Goal: Book appointment/travel/reservation

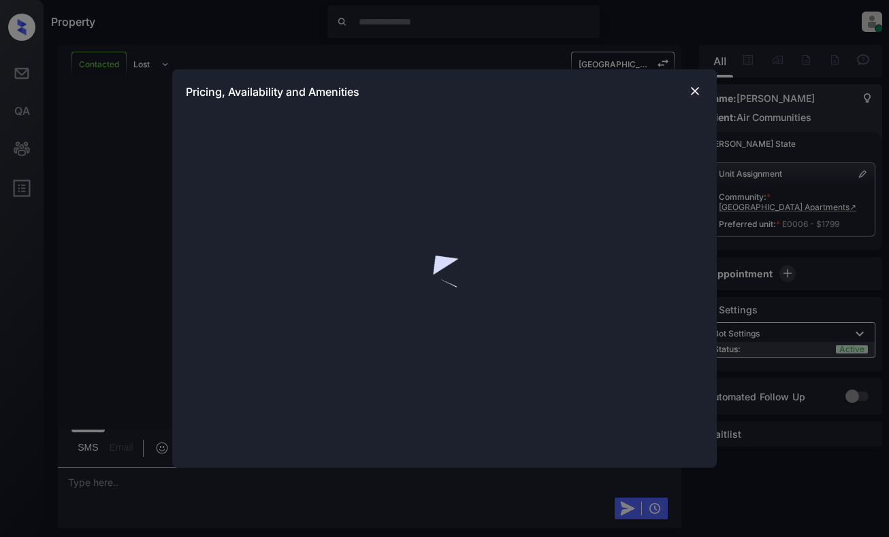
scroll to position [6663, 0]
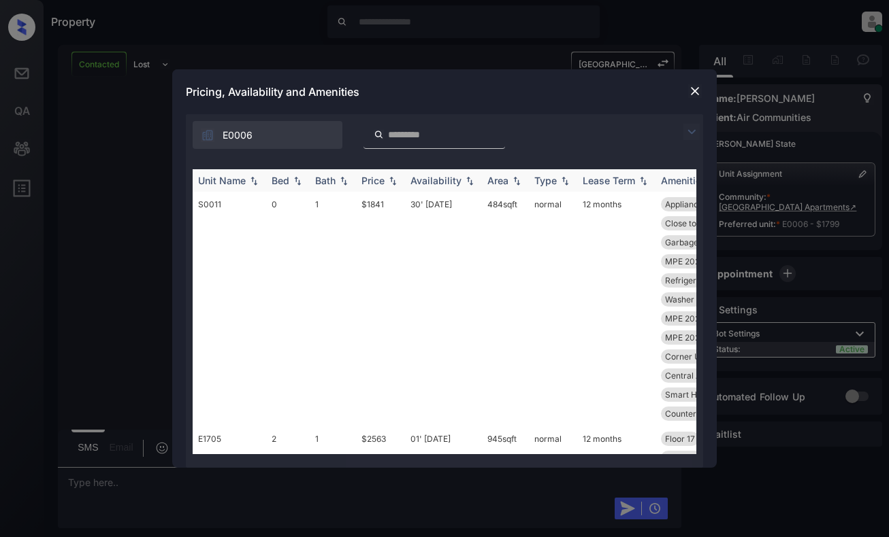
click at [384, 183] on div "Price" at bounding box center [372, 181] width 23 height 12
click at [383, 183] on div "Price" at bounding box center [372, 181] width 23 height 12
click at [695, 88] on img at bounding box center [695, 91] width 14 height 14
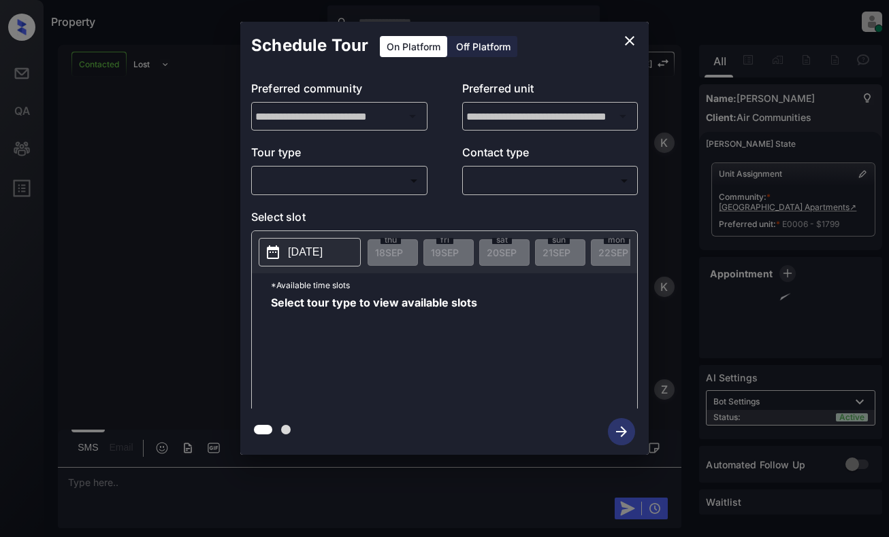
scroll to position [9649, 0]
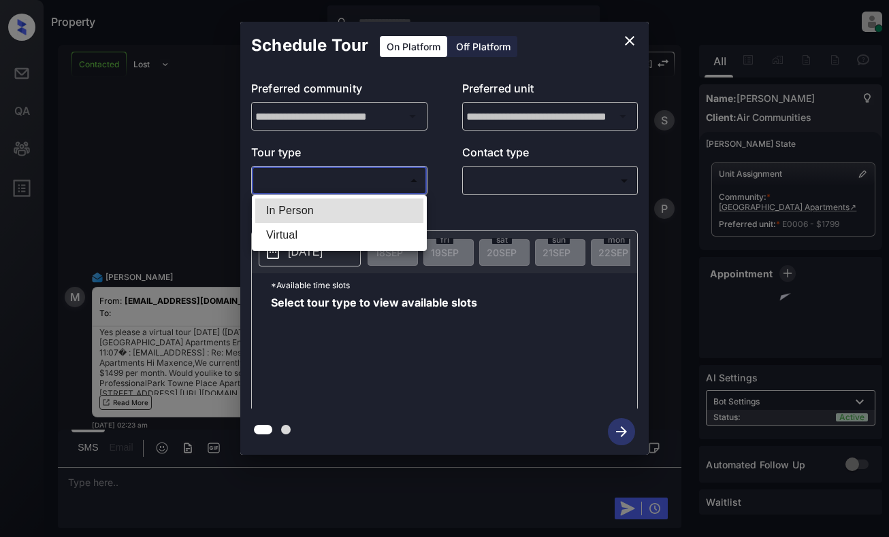
click at [379, 182] on body "Property Dominic Ceralde Online Set yourself offline Set yourself on break Prof…" at bounding box center [444, 268] width 889 height 537
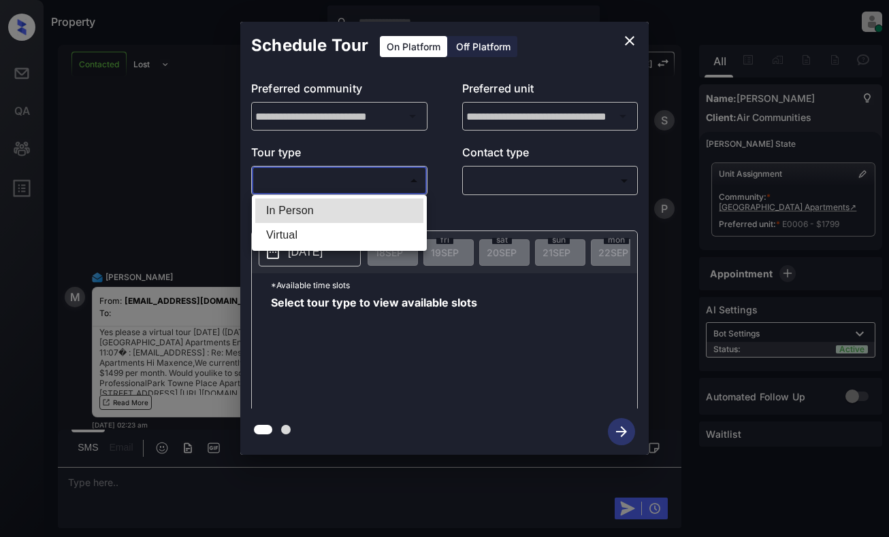
click at [366, 237] on li "Virtual" at bounding box center [339, 235] width 168 height 24
type input "*******"
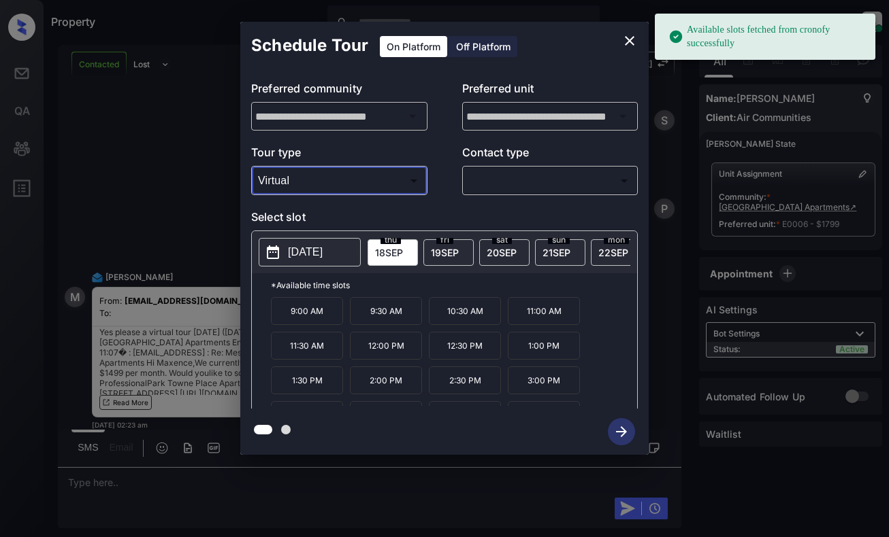
click at [285, 258] on button "[DATE]" at bounding box center [310, 252] width 102 height 29
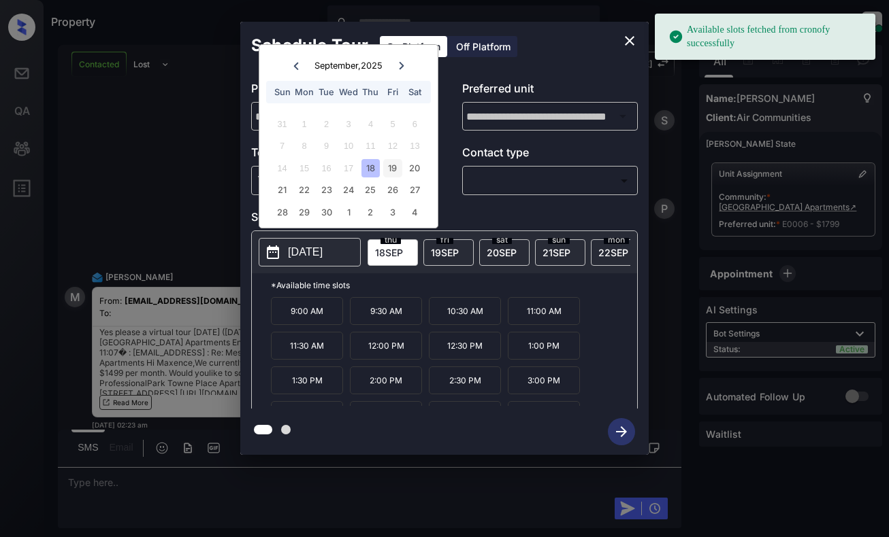
click at [393, 163] on div "19" at bounding box center [392, 168] width 18 height 18
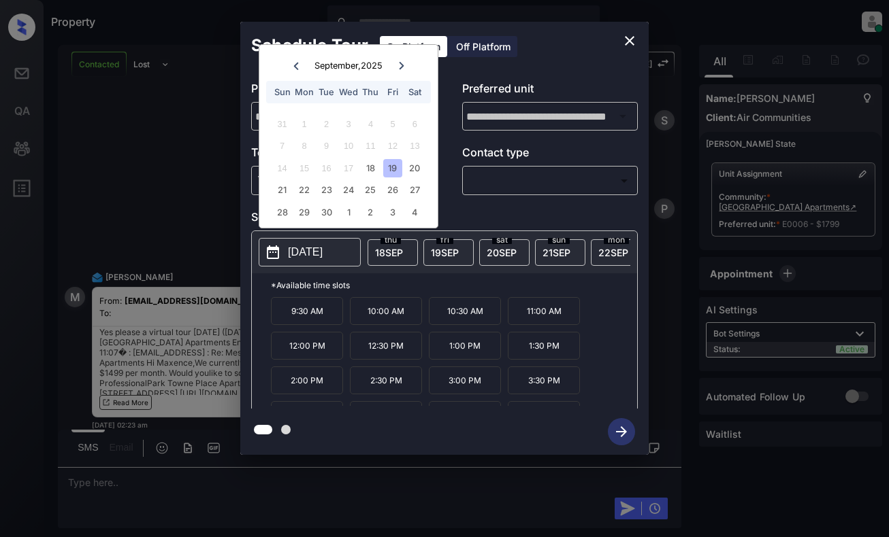
click at [625, 35] on icon "close" at bounding box center [629, 41] width 16 height 16
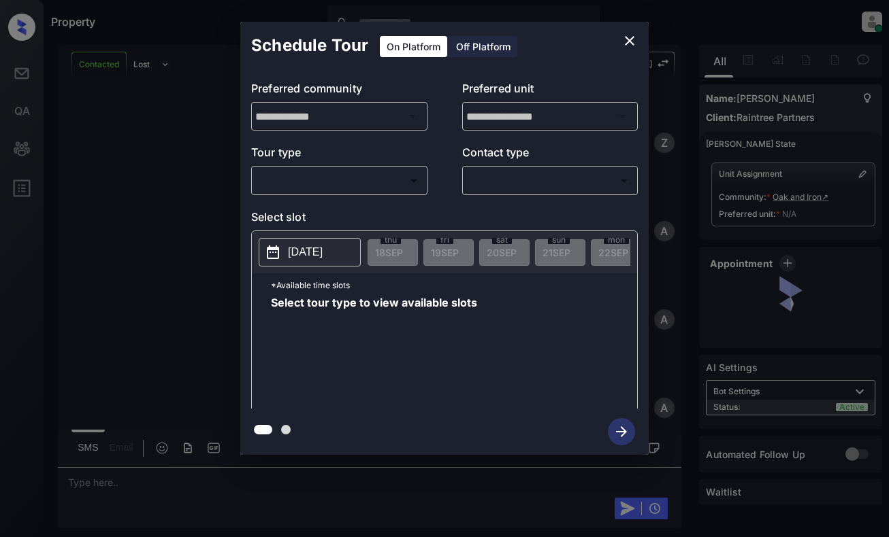
scroll to position [2145, 0]
click at [297, 184] on body "Property Dominic Ceralde Online Set yourself offline Set yourself on break Prof…" at bounding box center [444, 268] width 889 height 537
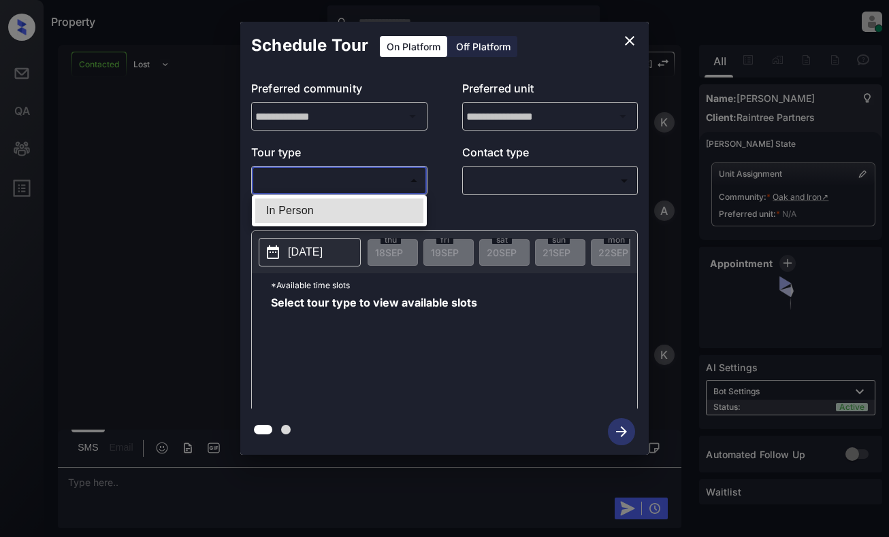
click at [303, 216] on li "In Person" at bounding box center [339, 211] width 168 height 24
type input "********"
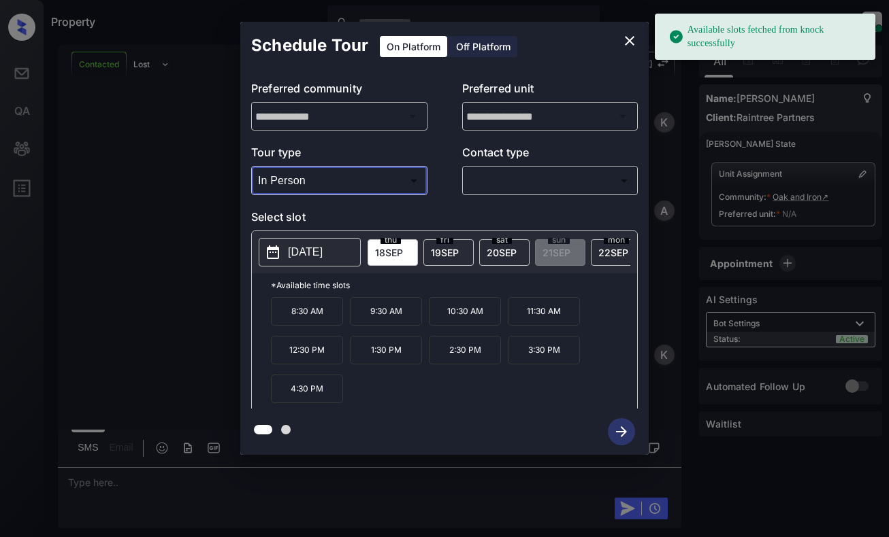
click at [283, 248] on button "2025-09-18" at bounding box center [310, 252] width 102 height 29
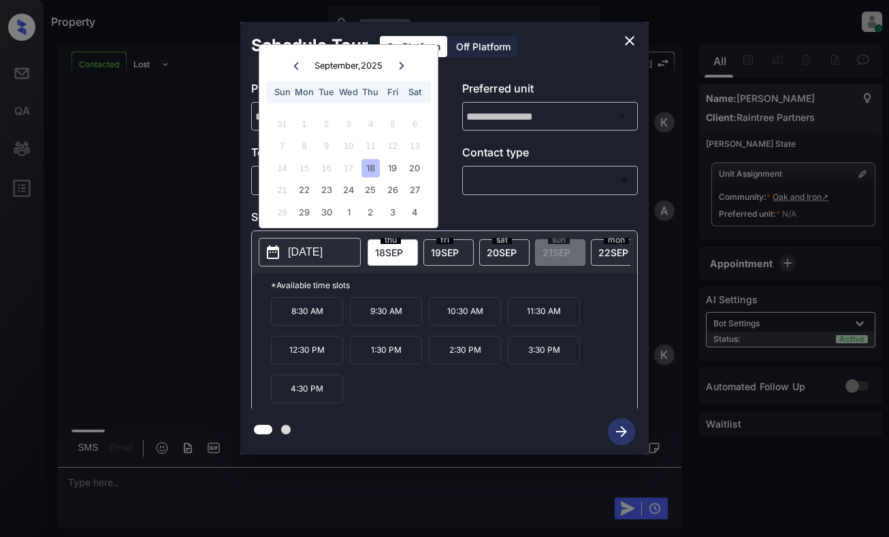
click at [169, 226] on div "**********" at bounding box center [444, 238] width 889 height 477
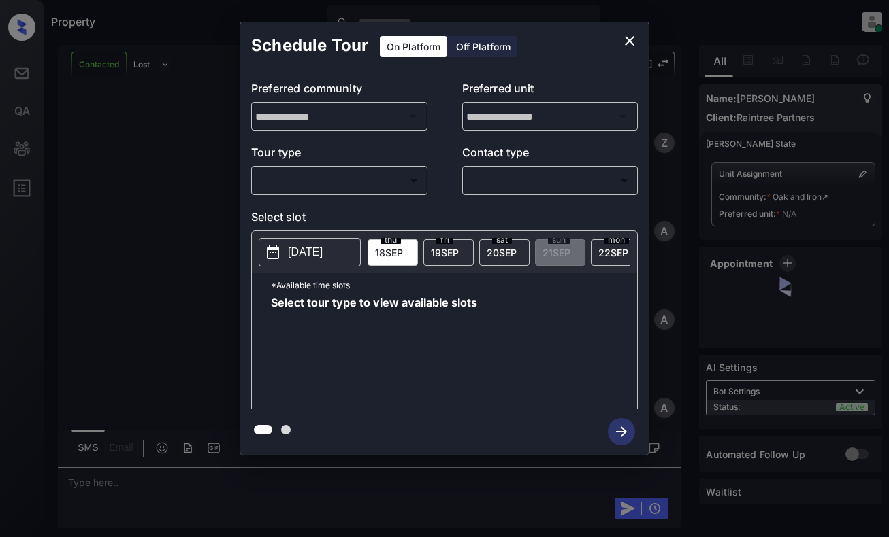
scroll to position [2145, 0]
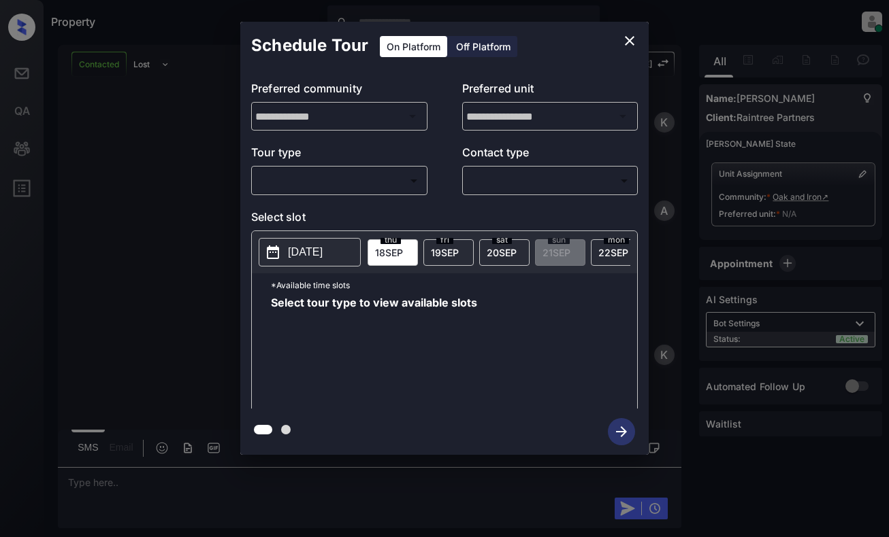
click at [335, 186] on body "Property Dominic Ceralde Online Set yourself offline Set yourself on break Prof…" at bounding box center [444, 268] width 889 height 537
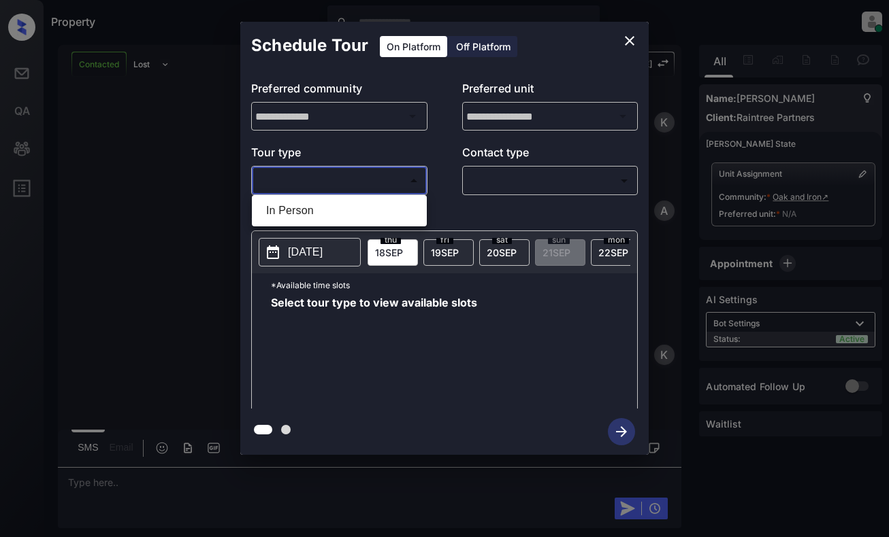
click at [335, 211] on li "In Person" at bounding box center [339, 211] width 168 height 24
type input "********"
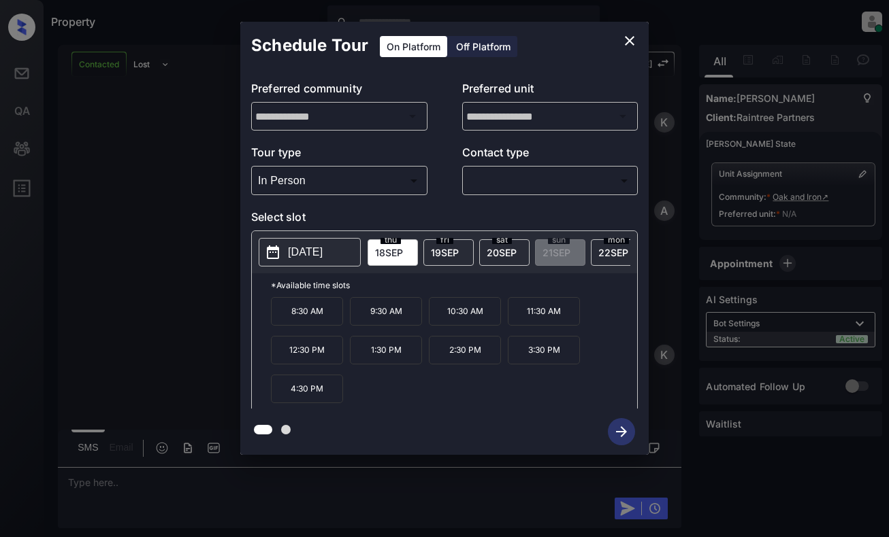
click at [282, 256] on button "2025-09-18" at bounding box center [310, 252] width 102 height 29
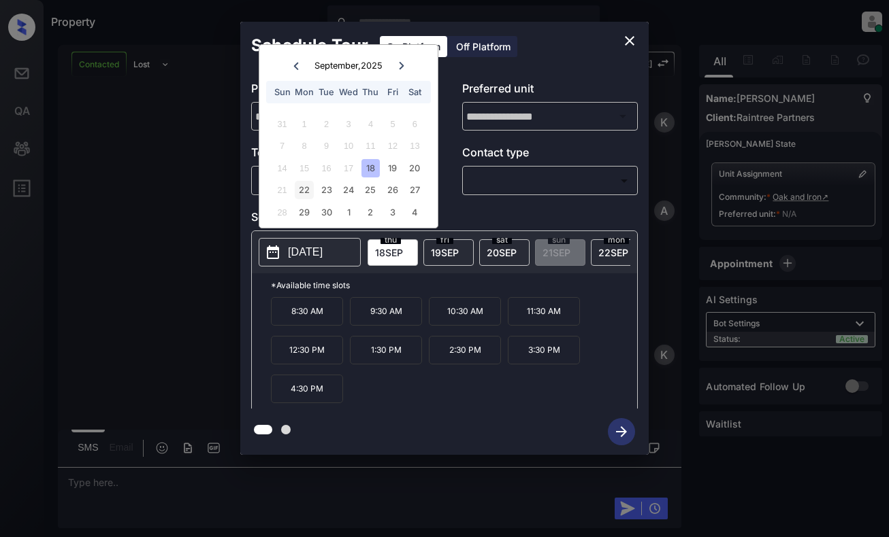
click at [301, 190] on div "22" at bounding box center [304, 190] width 18 height 18
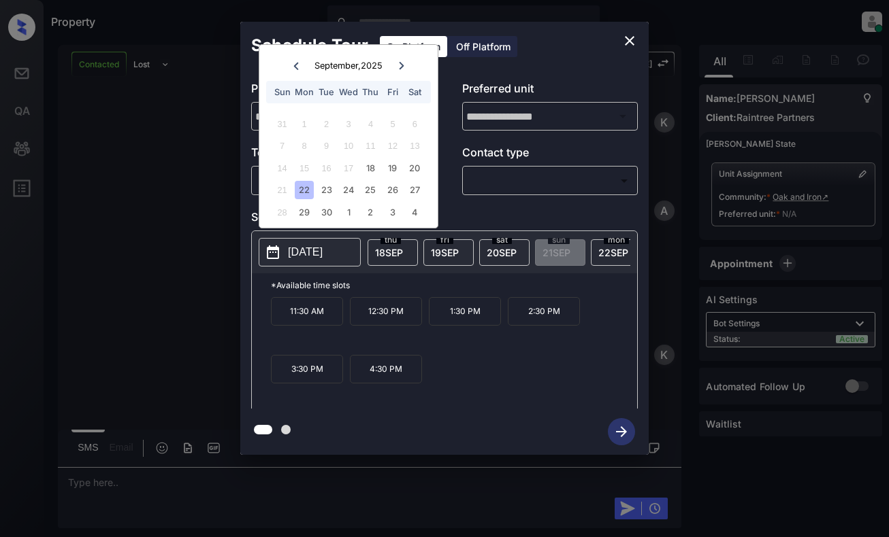
click at [628, 39] on icon "close" at bounding box center [630, 41] width 10 height 10
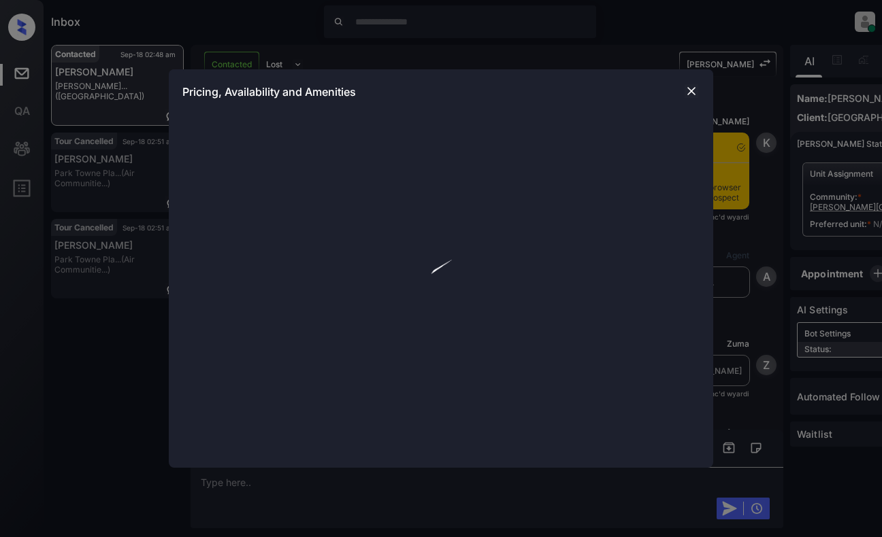
scroll to position [2201, 0]
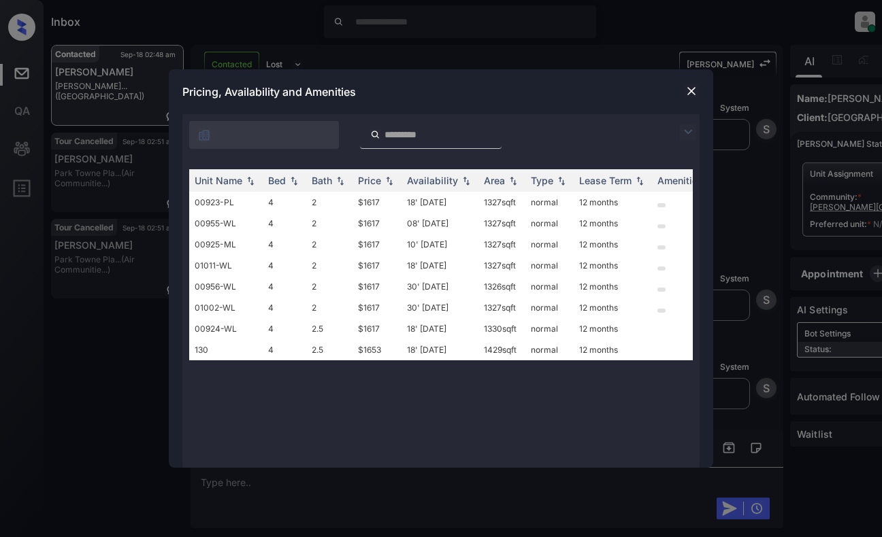
click at [687, 94] on img at bounding box center [691, 91] width 14 height 14
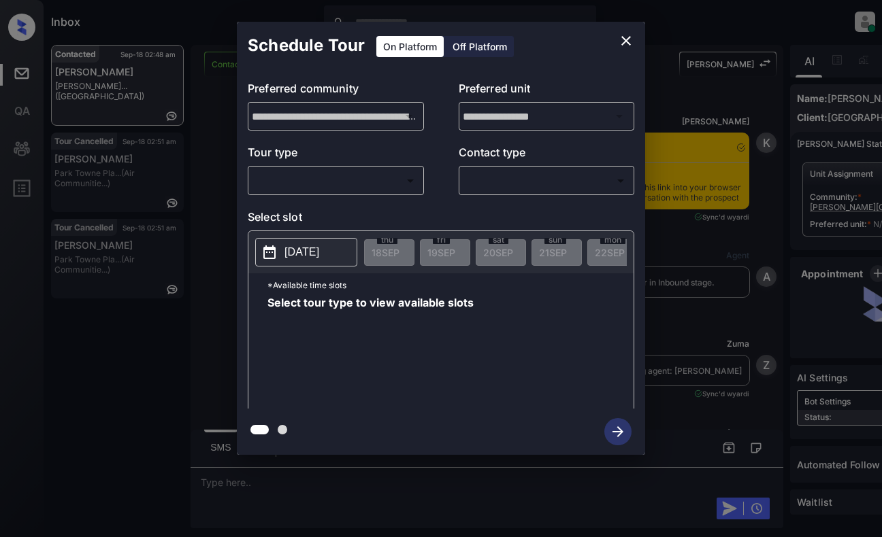
scroll to position [2201, 0]
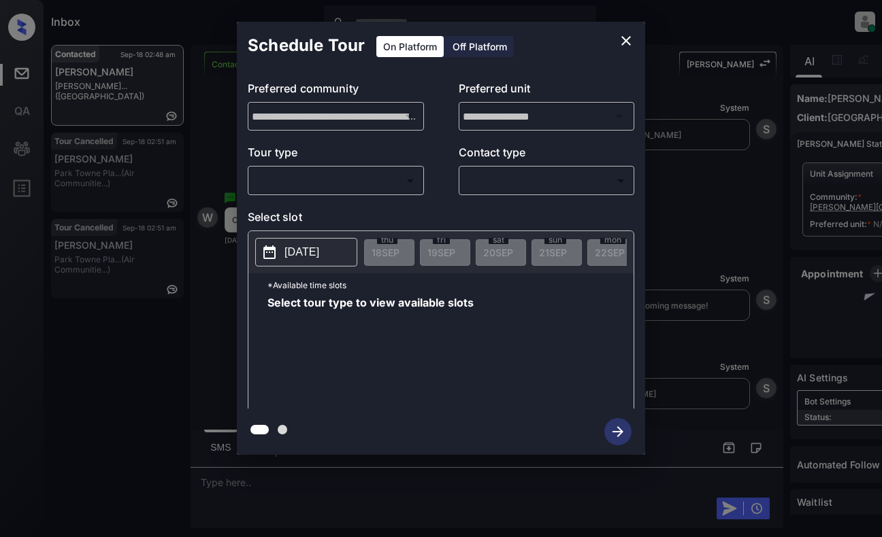
click at [399, 182] on body "Inbox [PERSON_NAME] Online Set yourself offline Set yourself on break Profile S…" at bounding box center [441, 268] width 882 height 537
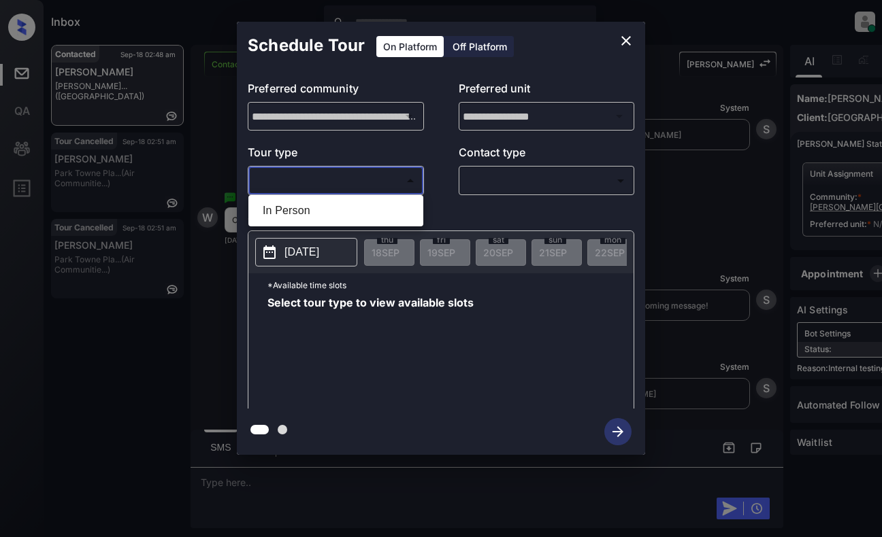
click at [391, 210] on li "In Person" at bounding box center [336, 211] width 168 height 24
type input "********"
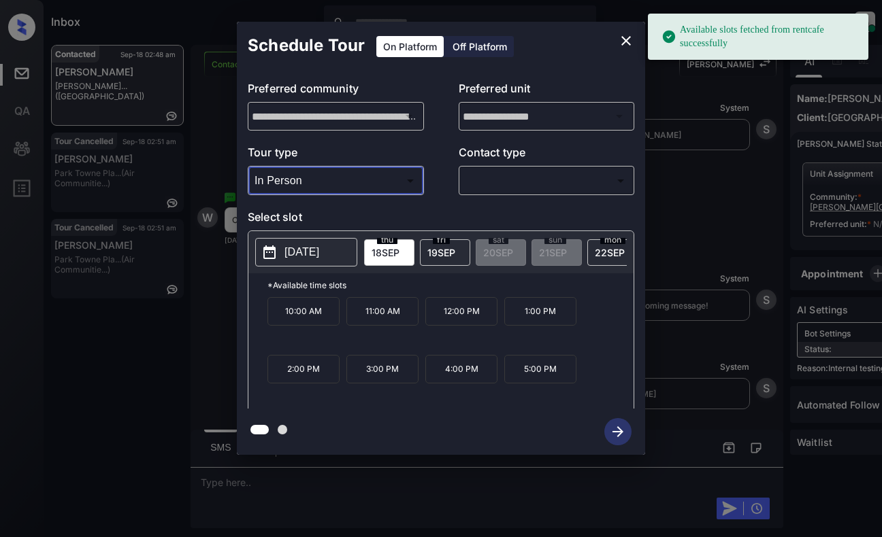
click at [293, 257] on p "2025-09-18" at bounding box center [301, 252] width 35 height 16
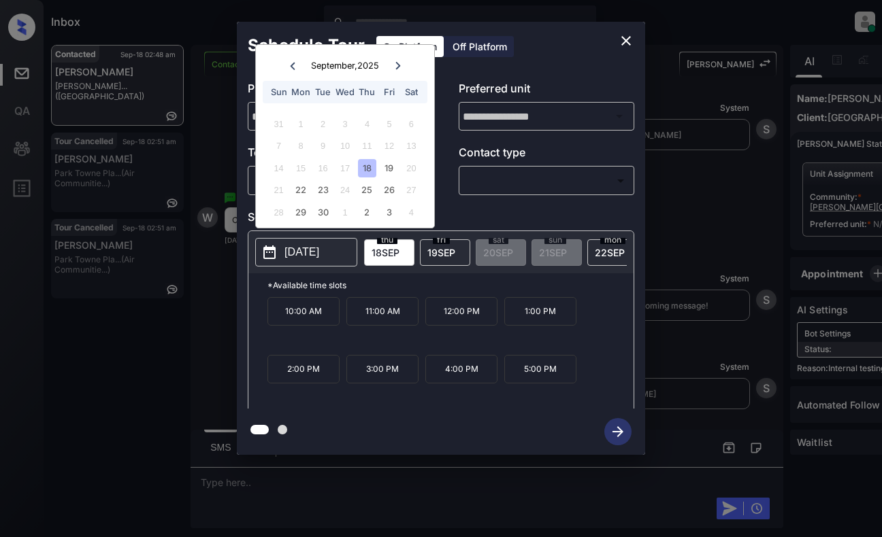
click at [625, 41] on icon "close" at bounding box center [626, 41] width 16 height 16
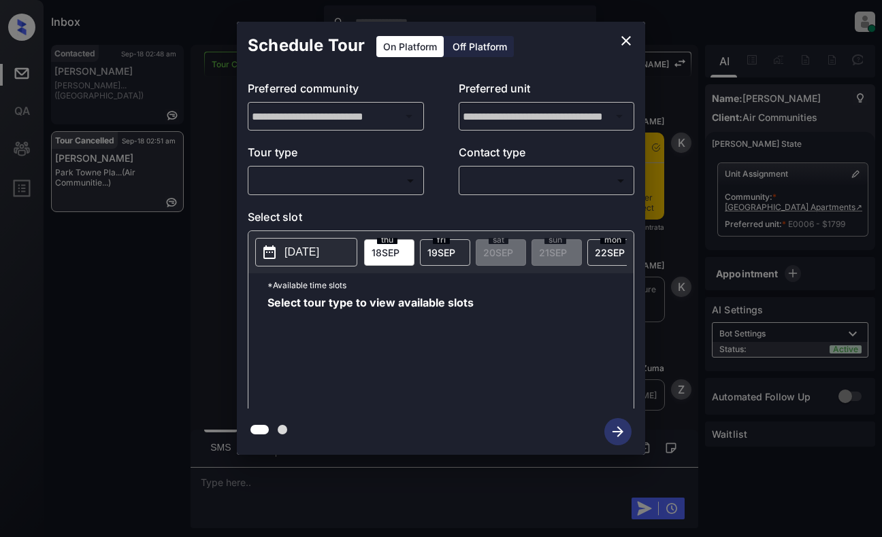
scroll to position [12417, 0]
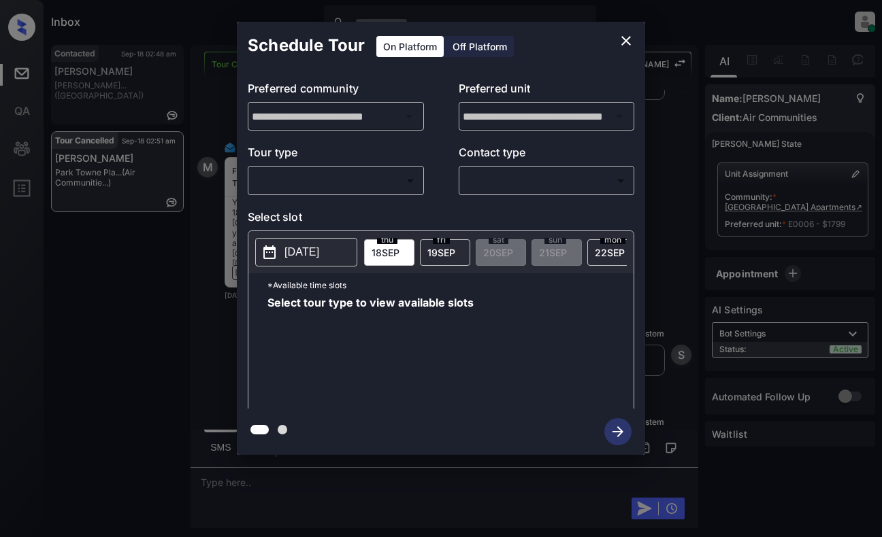
click at [342, 173] on body "Inbox Dominic Ceralde Online Set yourself offline Set yourself on break Profile…" at bounding box center [441, 268] width 882 height 537
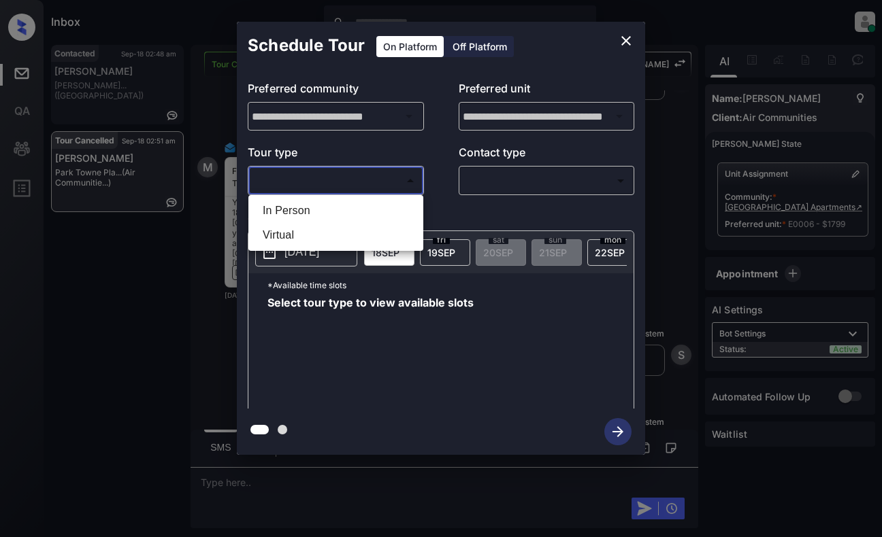
click at [339, 227] on li "Virtual" at bounding box center [336, 235] width 168 height 24
type input "*******"
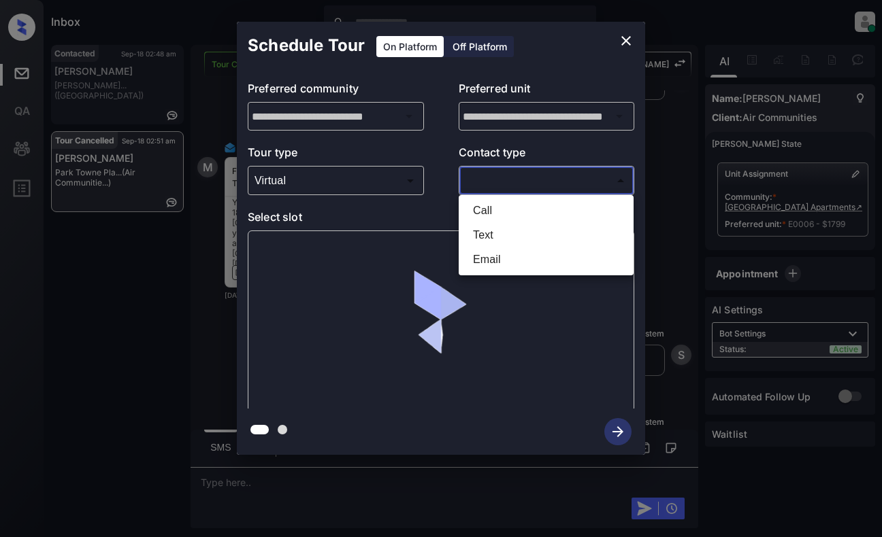
click at [494, 188] on body "Inbox Dominic Ceralde Online Set yourself offline Set yourself on break Profile…" at bounding box center [441, 268] width 882 height 537
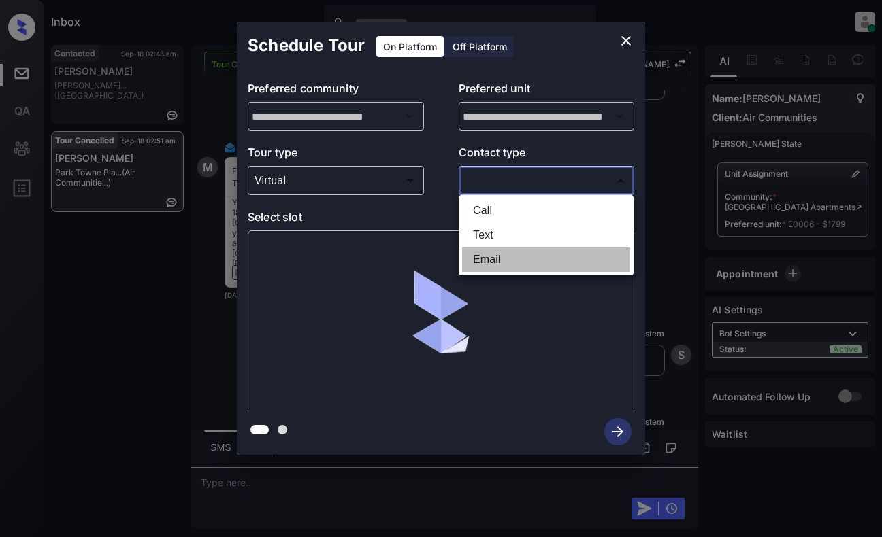
click at [486, 256] on li "Email" at bounding box center [546, 260] width 168 height 24
type input "*****"
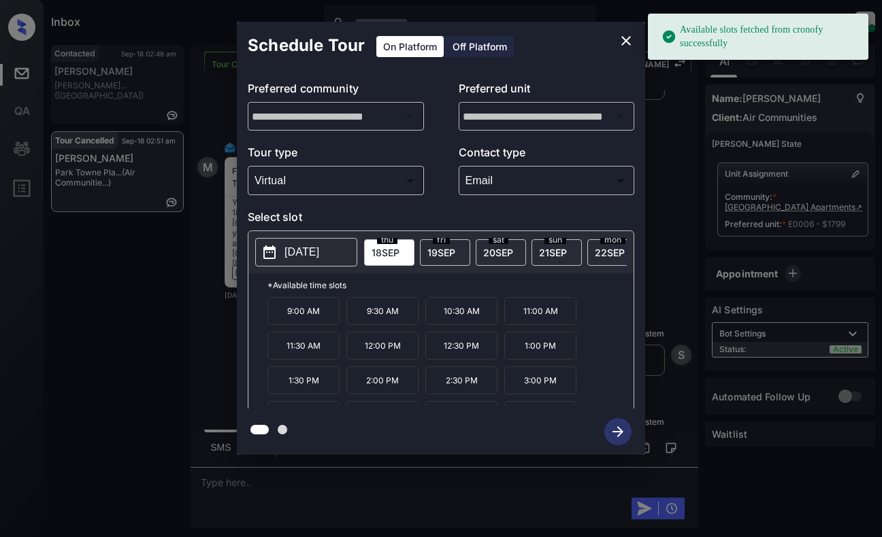
click at [311, 254] on p "[DATE]" at bounding box center [301, 252] width 35 height 16
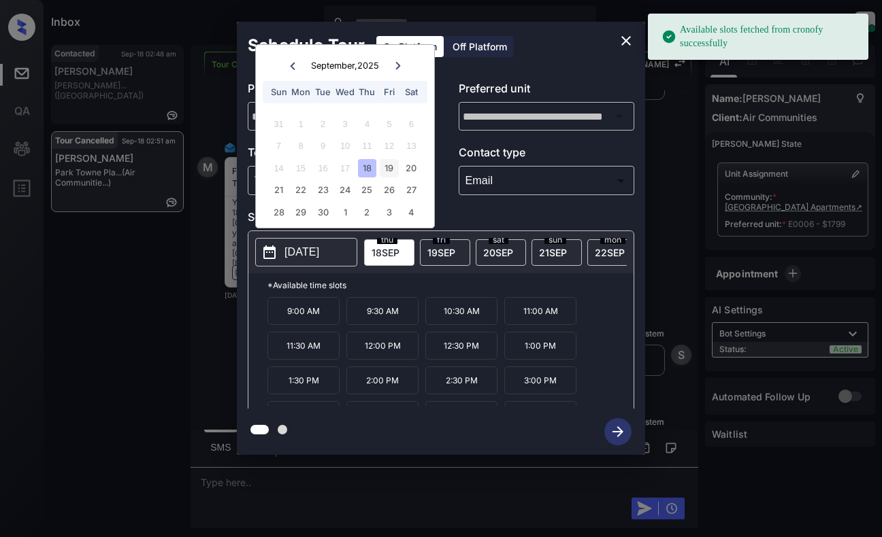
click at [390, 166] on div "19" at bounding box center [389, 168] width 18 height 18
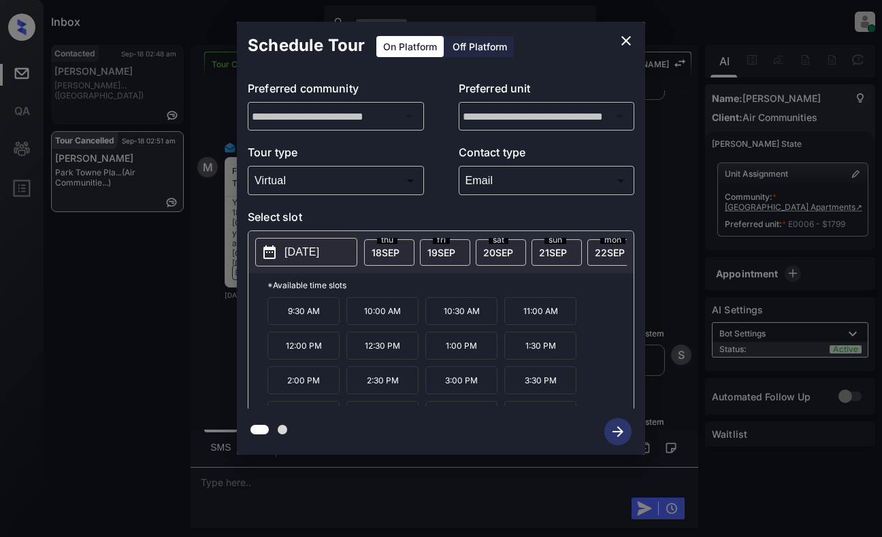
click at [303, 319] on p "9:30 AM" at bounding box center [303, 311] width 72 height 28
click at [618, 433] on icon "button" at bounding box center [617, 431] width 27 height 27
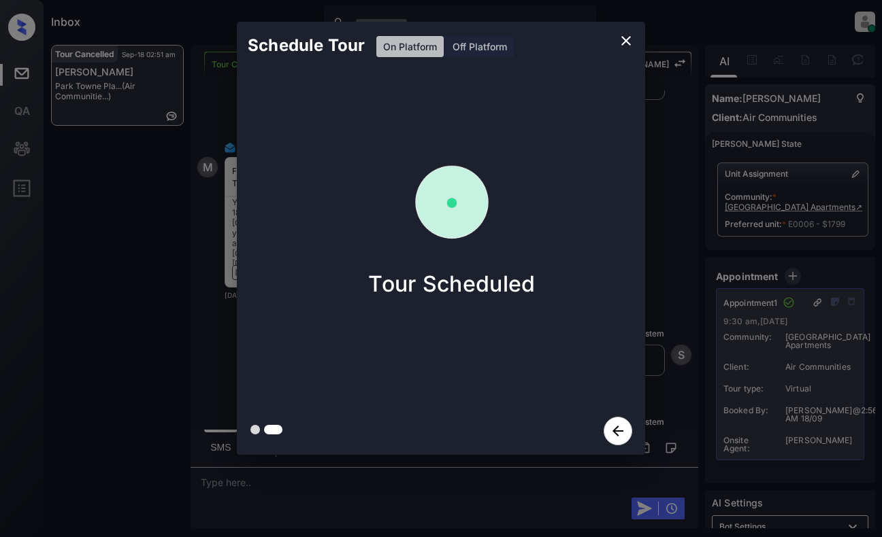
click at [633, 33] on icon "close" at bounding box center [626, 41] width 16 height 16
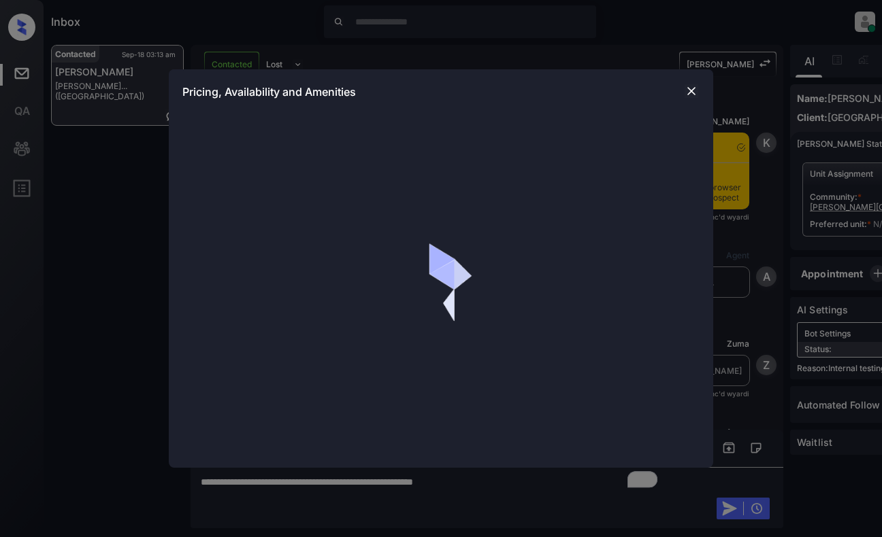
scroll to position [2728, 0]
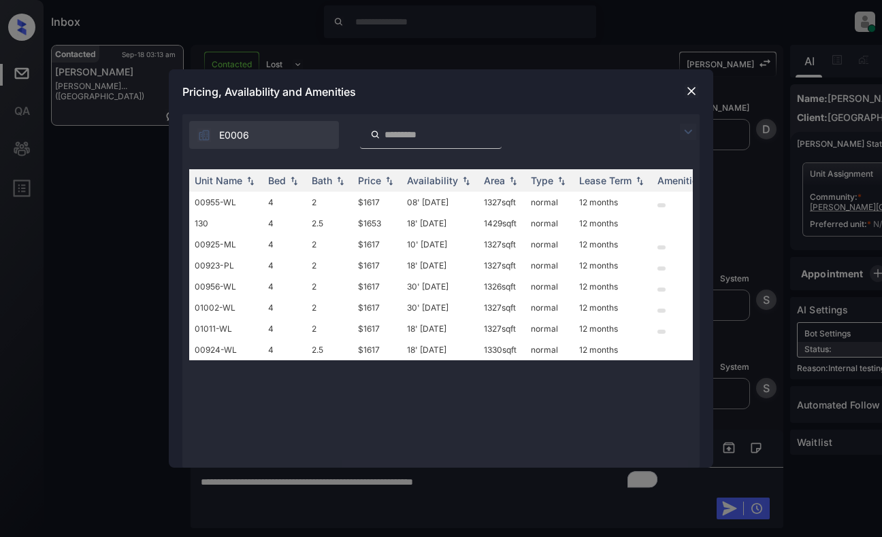
click at [691, 130] on img at bounding box center [688, 132] width 16 height 16
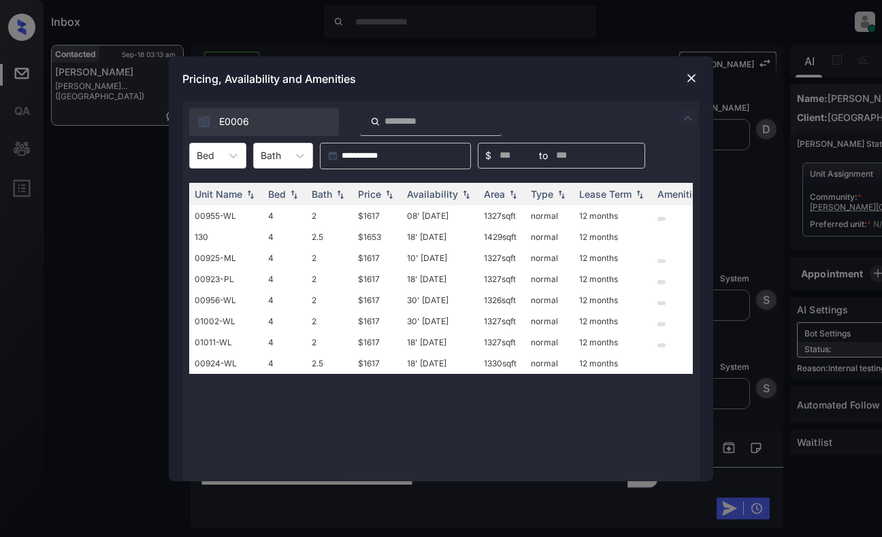
click at [213, 136] on div "**********" at bounding box center [440, 291] width 517 height 380
click at [216, 151] on div "Bed" at bounding box center [205, 156] width 31 height 20
click at [214, 184] on div "4" at bounding box center [217, 189] width 57 height 24
click at [374, 196] on div "Price" at bounding box center [369, 194] width 23 height 12
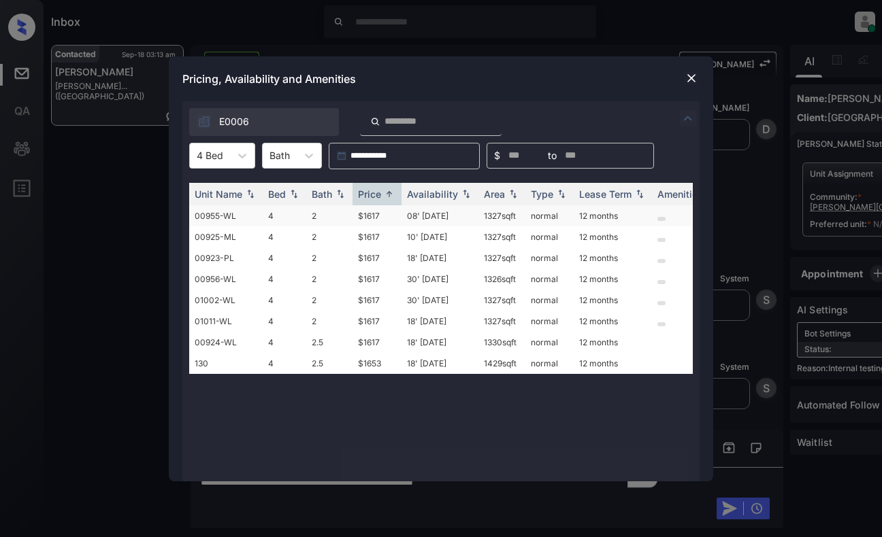
click at [382, 216] on td "$1617" at bounding box center [376, 215] width 49 height 21
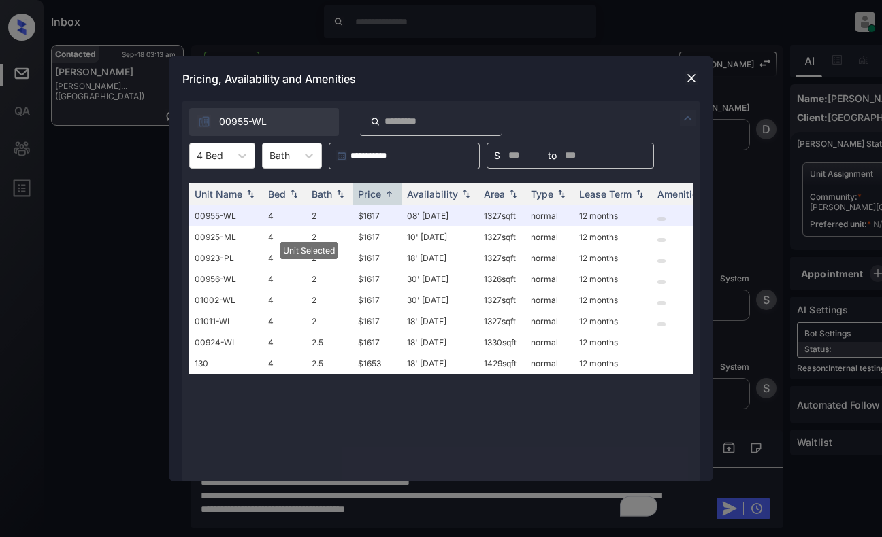
click at [692, 83] on img at bounding box center [691, 78] width 14 height 14
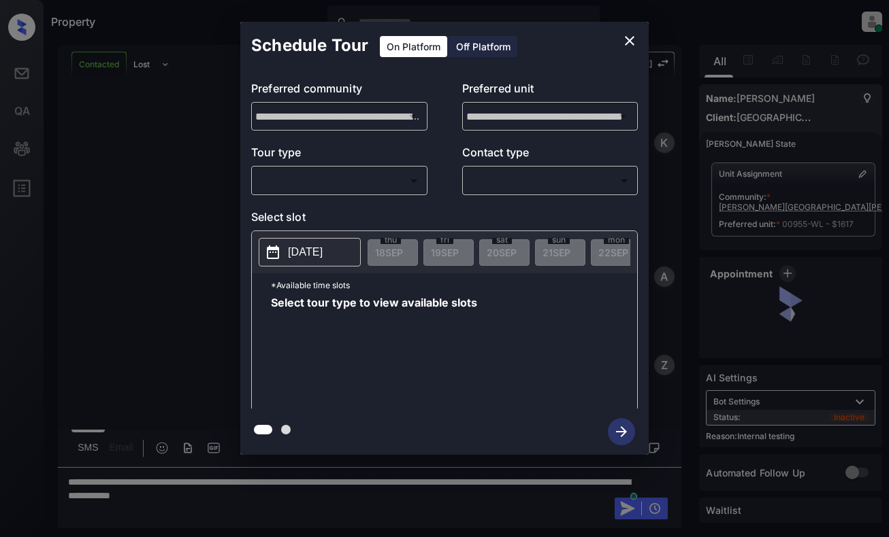
scroll to position [4083, 0]
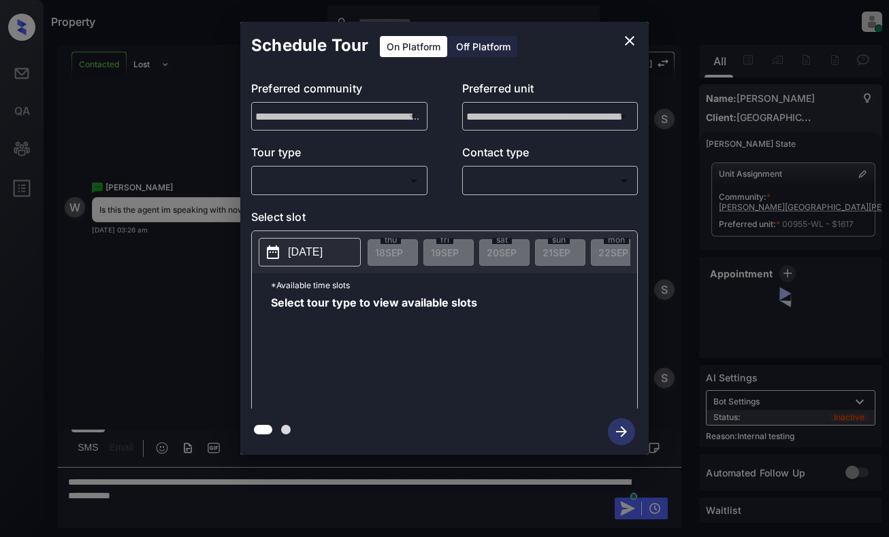
click at [377, 181] on body "Property Dominic Ceralde Online Set yourself offline Set yourself on break Prof…" at bounding box center [444, 268] width 889 height 537
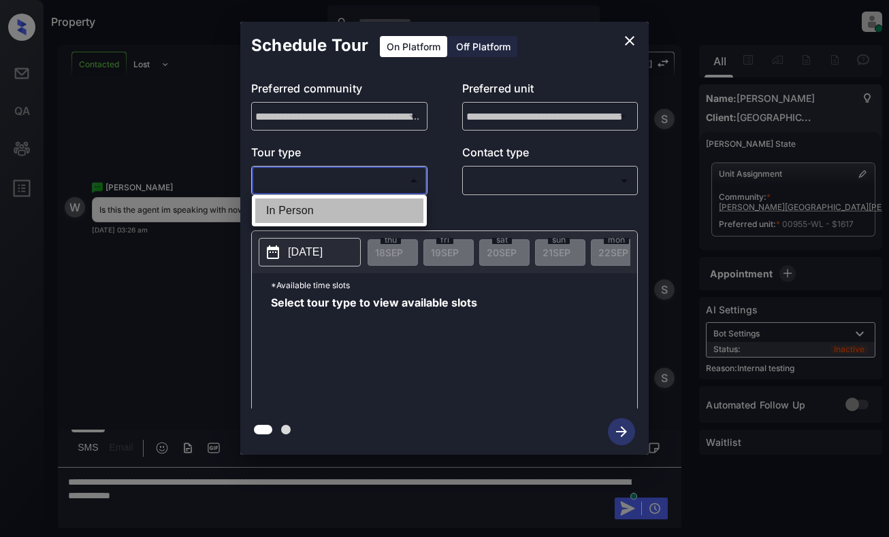
click at [377, 205] on li "In Person" at bounding box center [339, 211] width 168 height 24
type input "********"
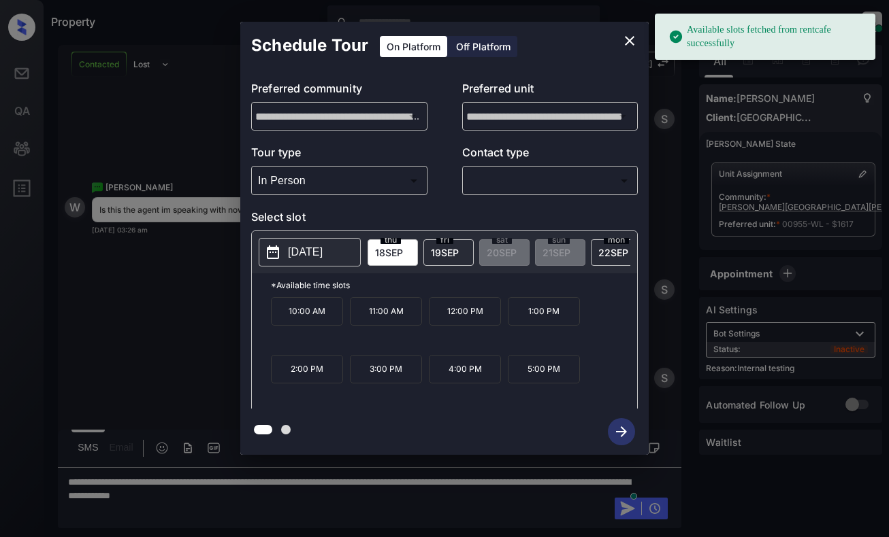
click at [322, 249] on p "2025-09-18" at bounding box center [305, 252] width 35 height 16
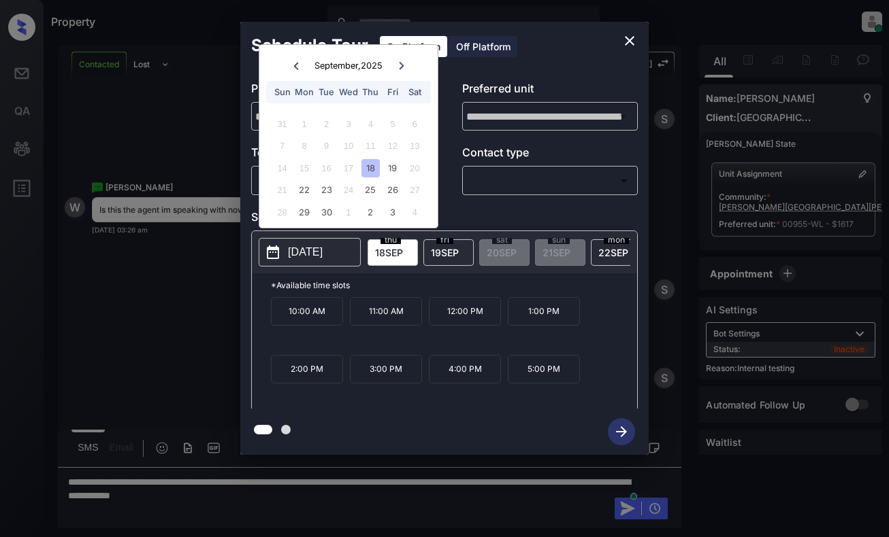
click at [628, 40] on icon "close" at bounding box center [630, 41] width 10 height 10
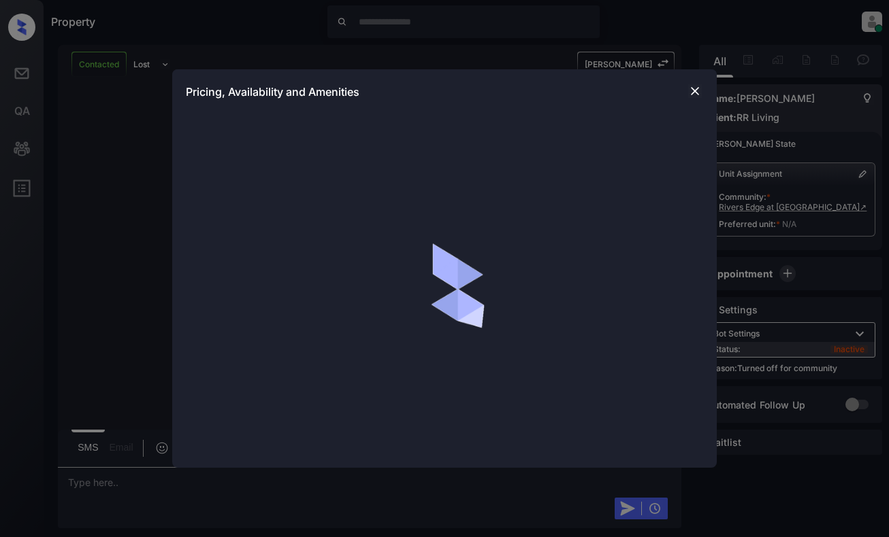
scroll to position [457, 0]
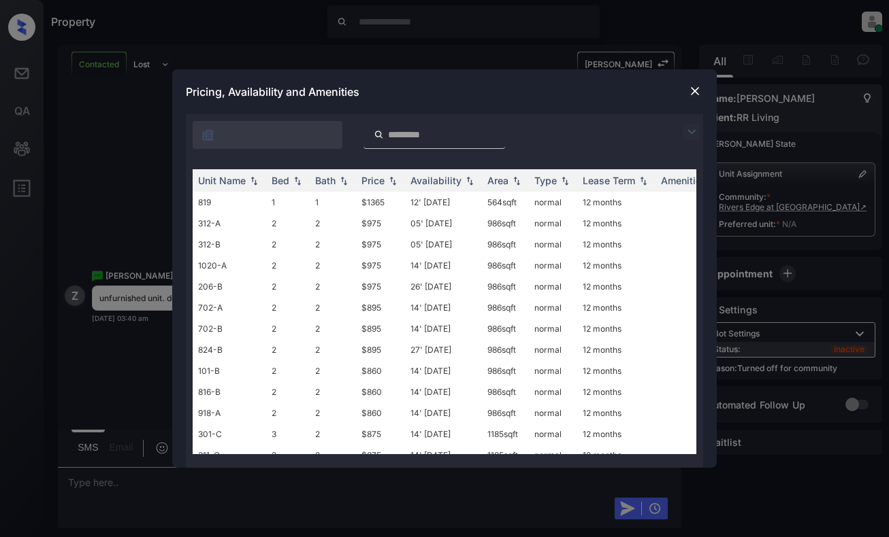
click at [695, 134] on img at bounding box center [691, 132] width 16 height 16
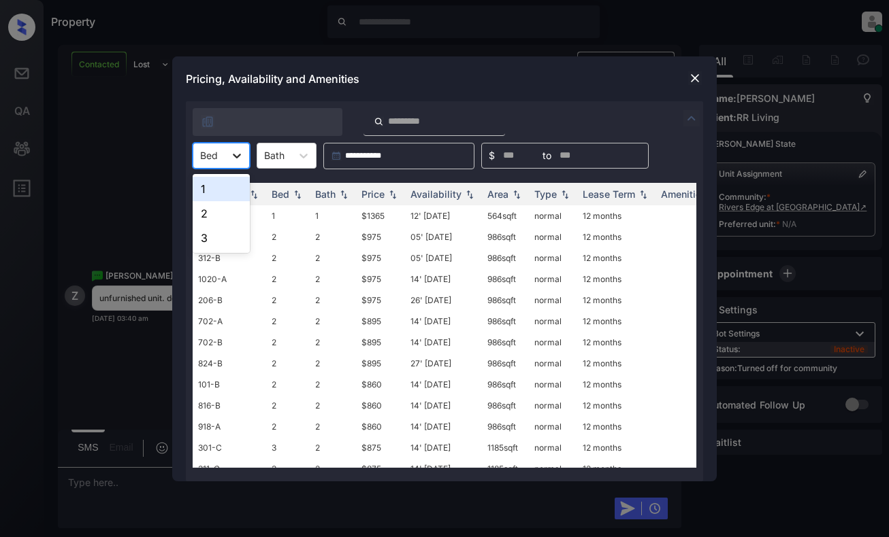
click at [225, 158] on div at bounding box center [237, 156] width 24 height 24
click at [216, 191] on div "1" at bounding box center [221, 189] width 57 height 24
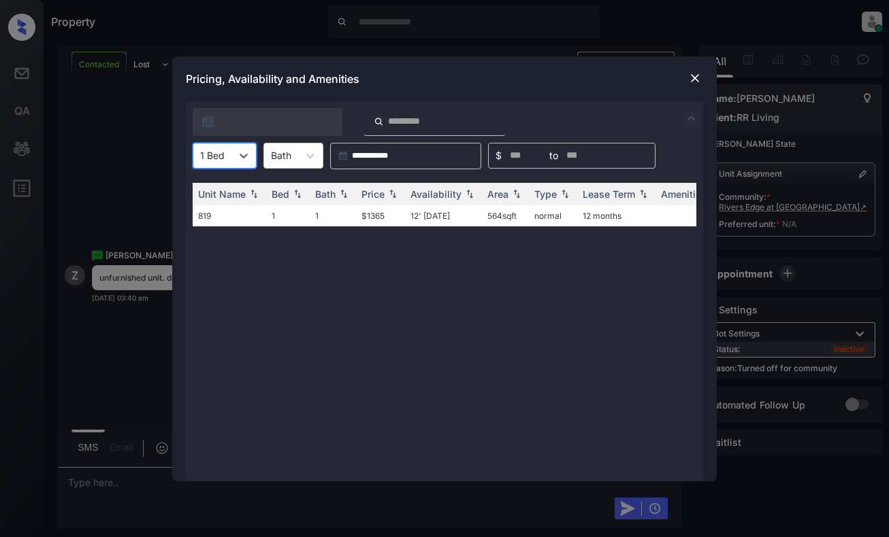
scroll to position [545, 0]
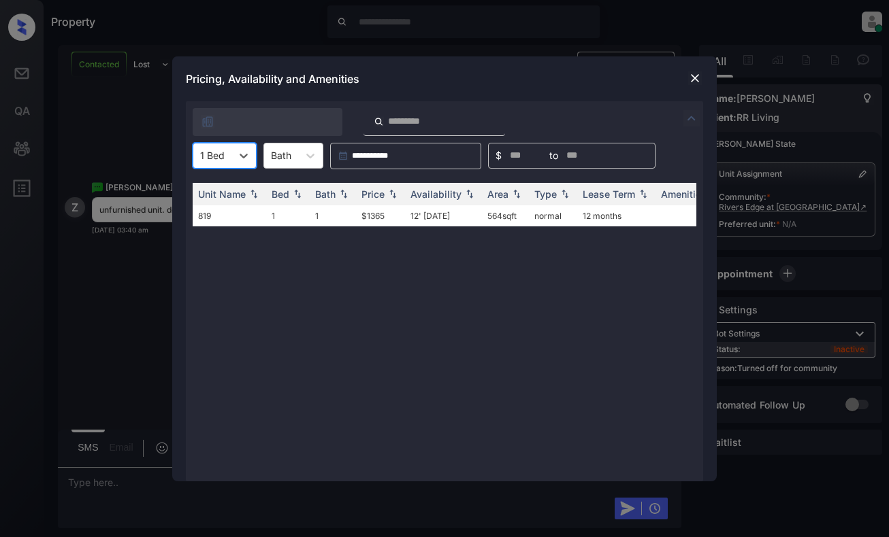
click at [127, 270] on div "**********" at bounding box center [444, 268] width 889 height 537
click at [389, 216] on td "$1365" at bounding box center [380, 215] width 49 height 21
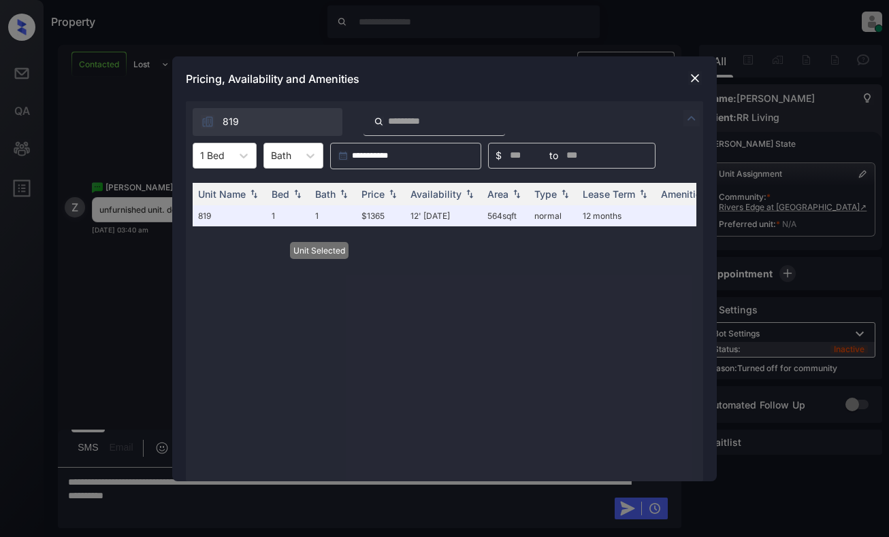
click at [693, 76] on img at bounding box center [695, 78] width 14 height 14
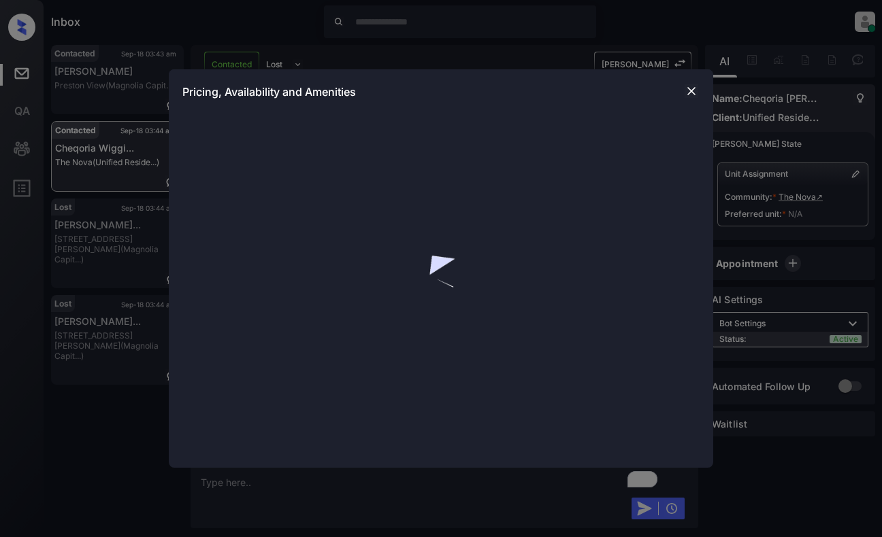
scroll to position [1089, 0]
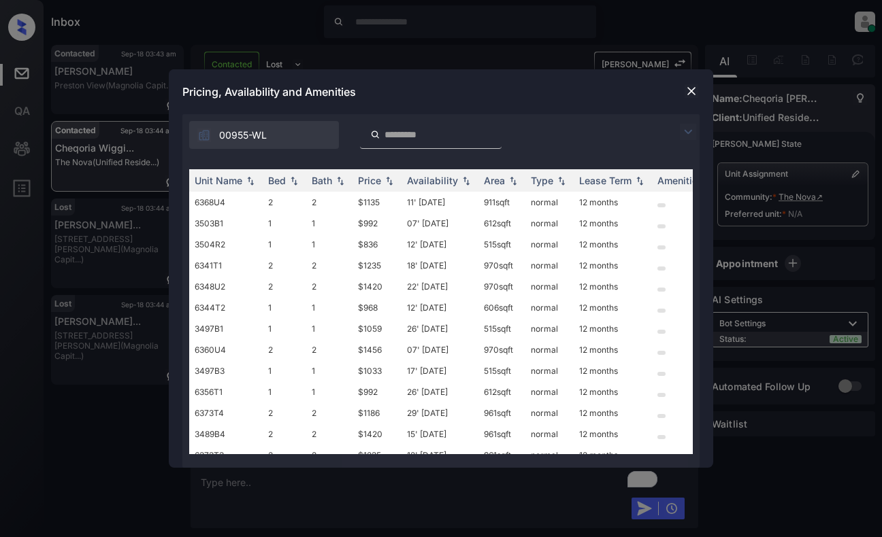
click at [686, 131] on img at bounding box center [688, 132] width 16 height 16
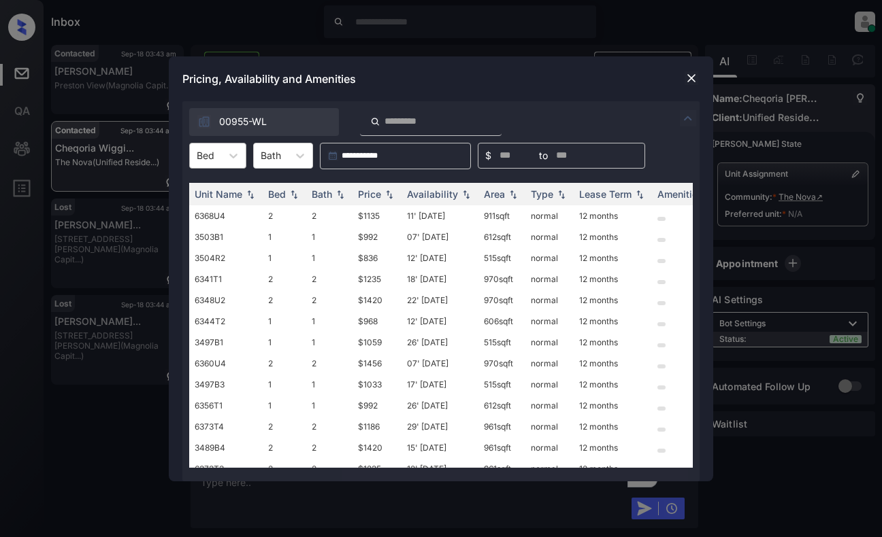
click at [215, 156] on div "Bed" at bounding box center [205, 156] width 31 height 20
click at [205, 184] on div "1" at bounding box center [217, 189] width 57 height 24
click at [373, 193] on div "Price" at bounding box center [369, 194] width 23 height 12
click at [374, 209] on td "$836" at bounding box center [376, 215] width 49 height 21
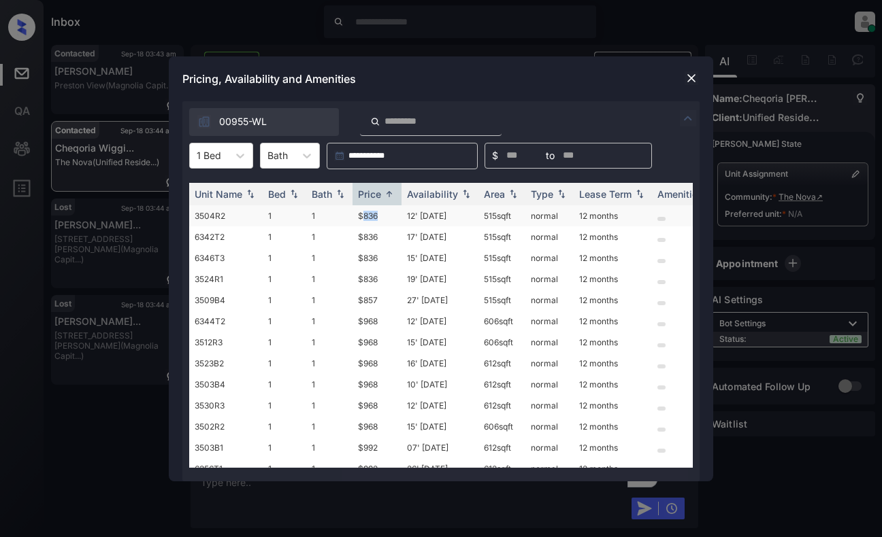
click at [374, 209] on td "$836" at bounding box center [376, 215] width 49 height 21
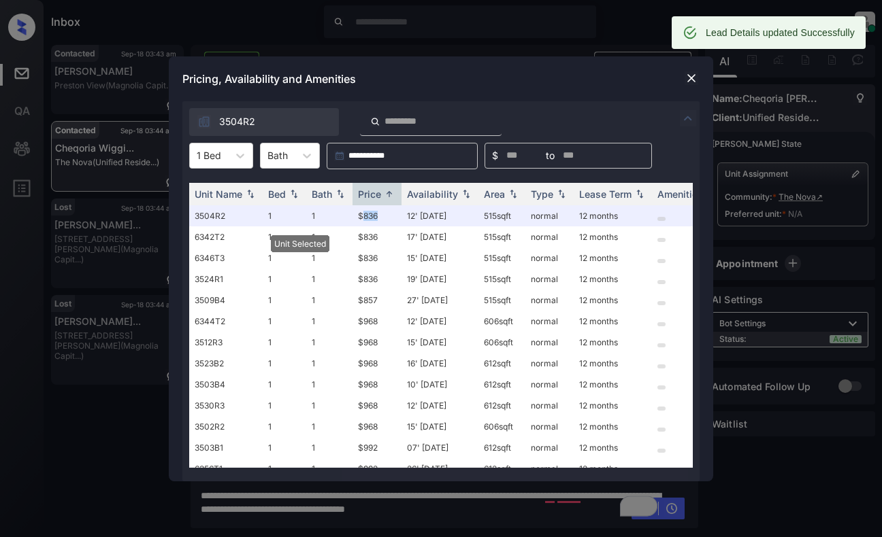
click at [687, 78] on img at bounding box center [691, 78] width 14 height 14
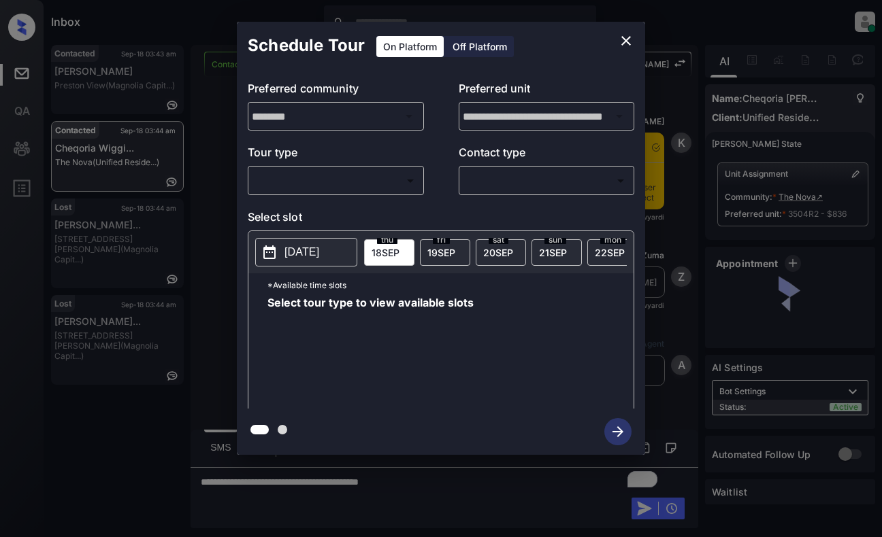
scroll to position [1089, 0]
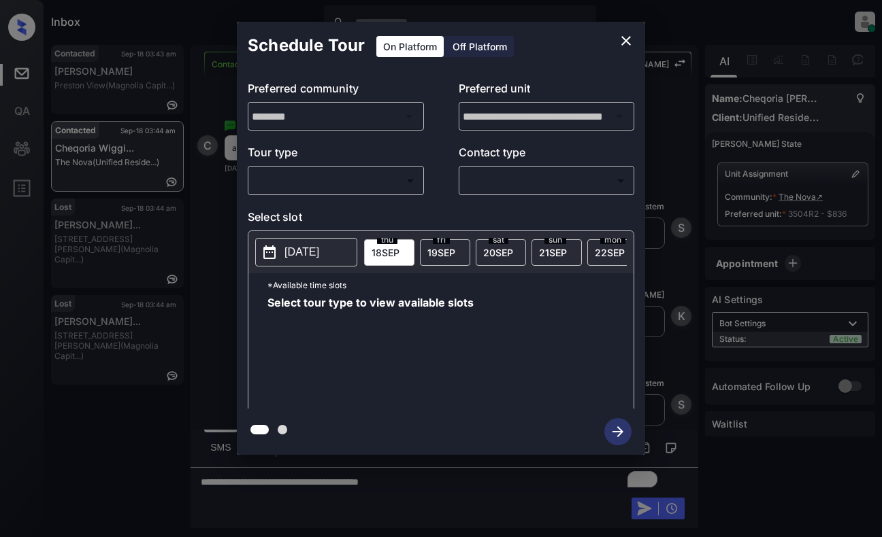
click at [389, 180] on body "Inbox [PERSON_NAME] Online Set yourself offline Set yourself on break Profile S…" at bounding box center [441, 268] width 882 height 537
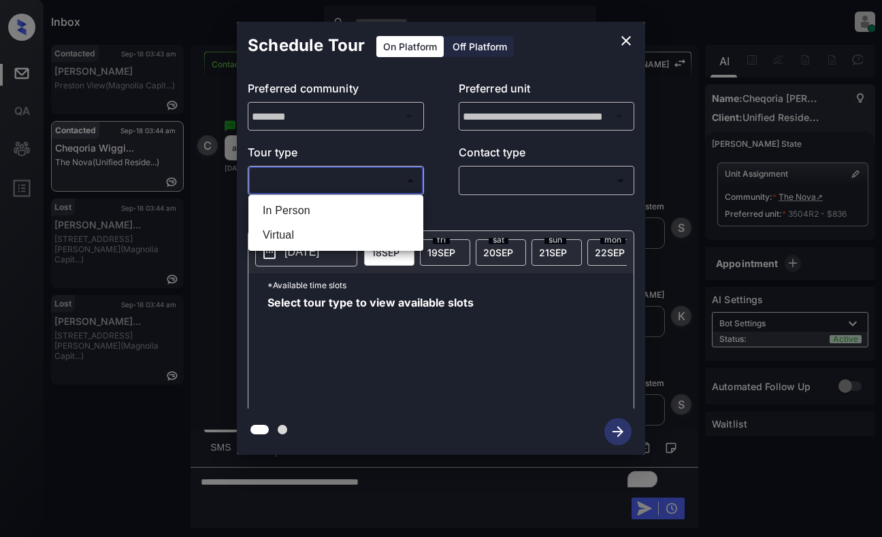
click at [379, 205] on li "In Person" at bounding box center [336, 211] width 168 height 24
type input "********"
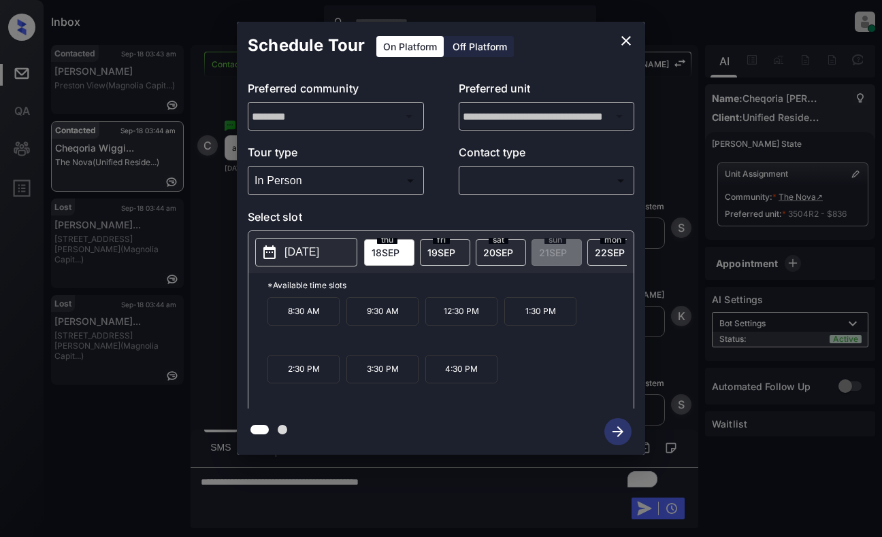
click at [625, 35] on icon "close" at bounding box center [626, 41] width 16 height 16
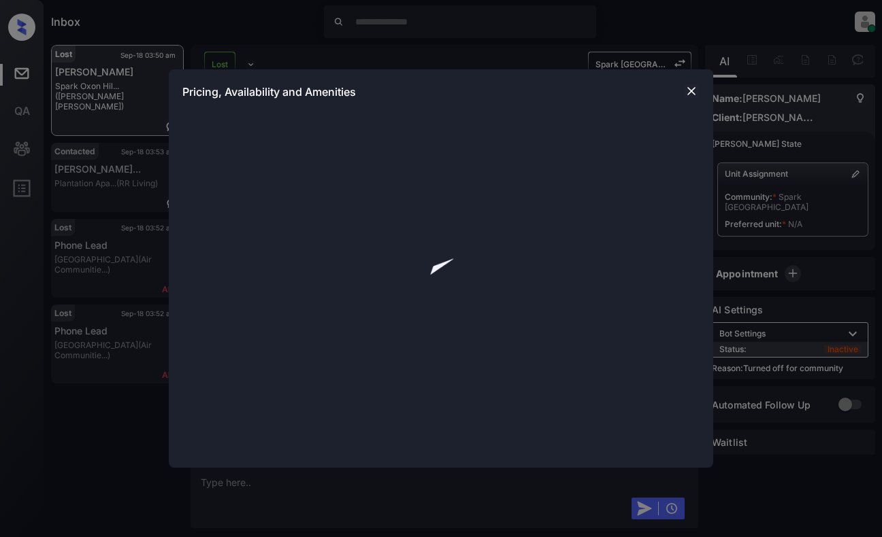
scroll to position [1920, 0]
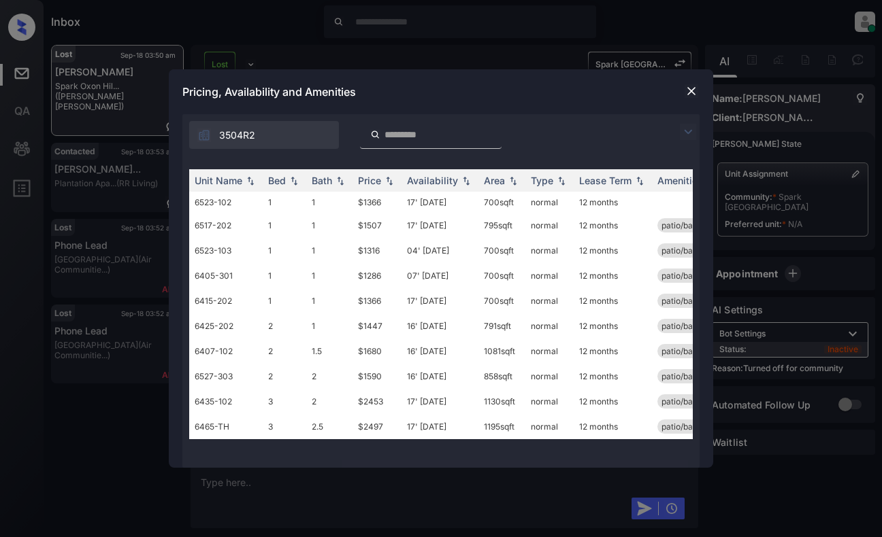
click at [693, 84] on img at bounding box center [691, 91] width 14 height 14
